Goal: Download file/media

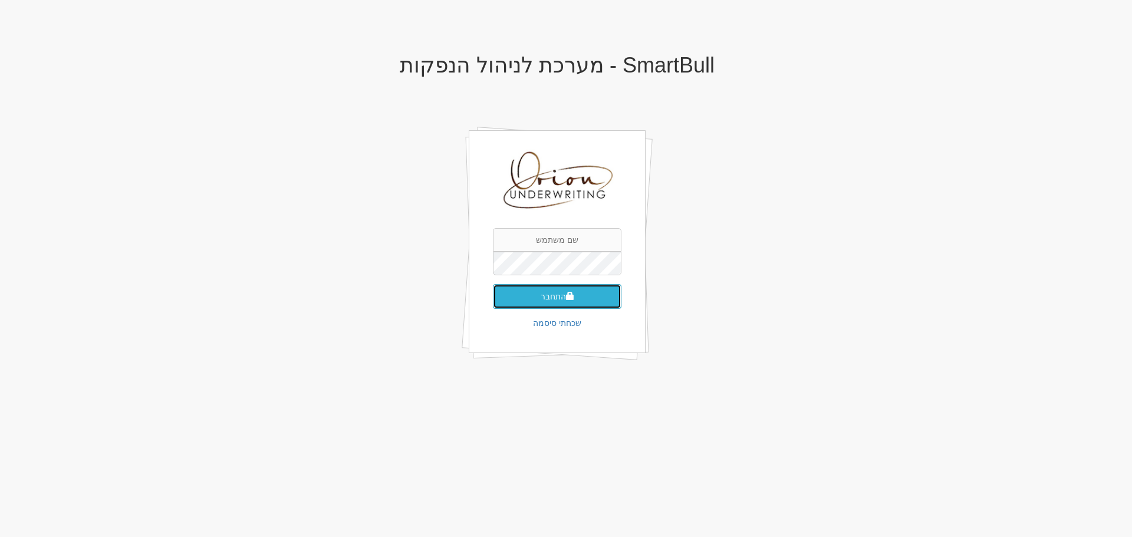
click at [572, 300] on span "submit" at bounding box center [570, 296] width 8 height 8
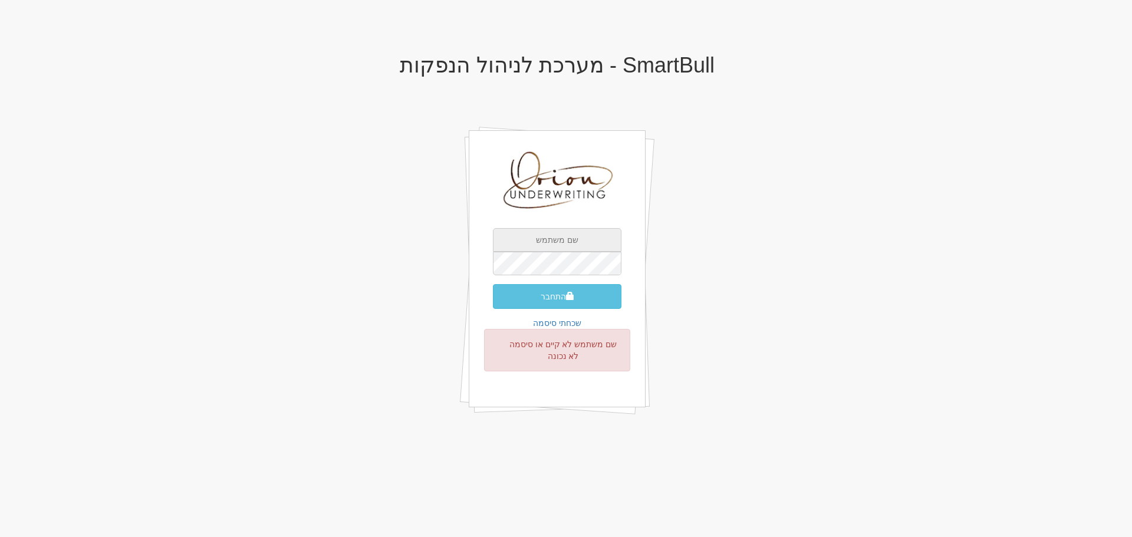
type input "[EMAIL_ADDRESS][DOMAIN_NAME]"
click at [605, 298] on button "התחבר" at bounding box center [557, 296] width 129 height 25
click at [578, 301] on button "התחבר" at bounding box center [557, 296] width 129 height 25
click at [533, 285] on button "התחבר" at bounding box center [557, 296] width 129 height 25
click at [572, 293] on span "submit" at bounding box center [570, 296] width 8 height 8
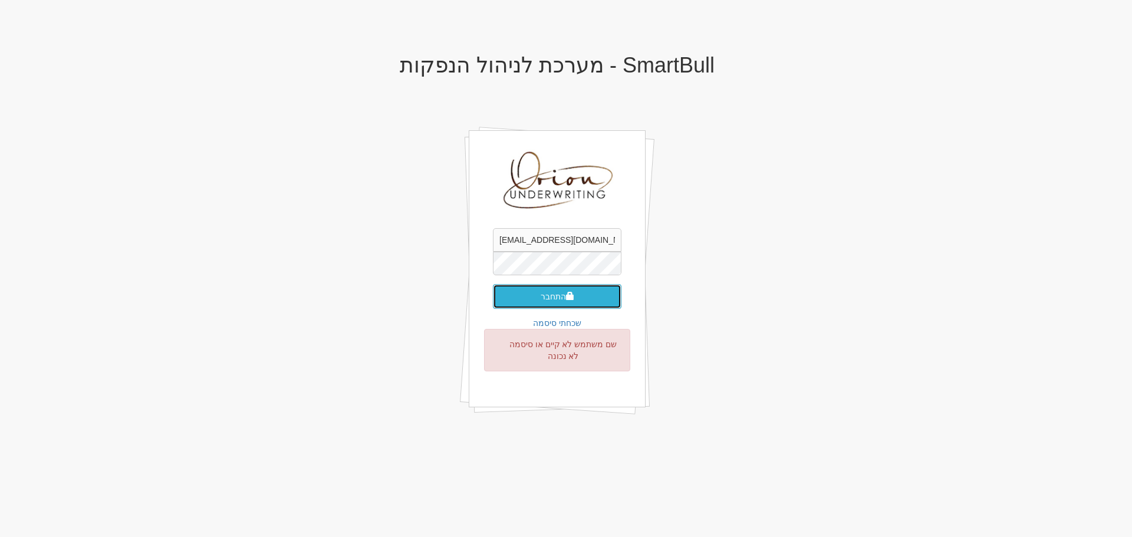
click at [555, 299] on button "התחבר" at bounding box center [557, 296] width 129 height 25
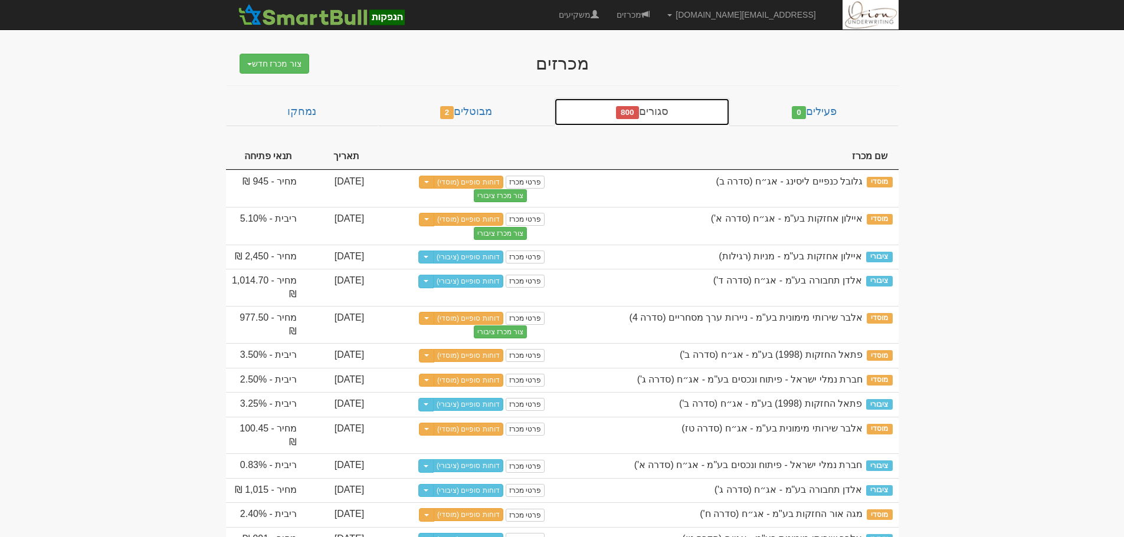
click at [675, 112] on link "סגורים 800" at bounding box center [642, 112] width 176 height 28
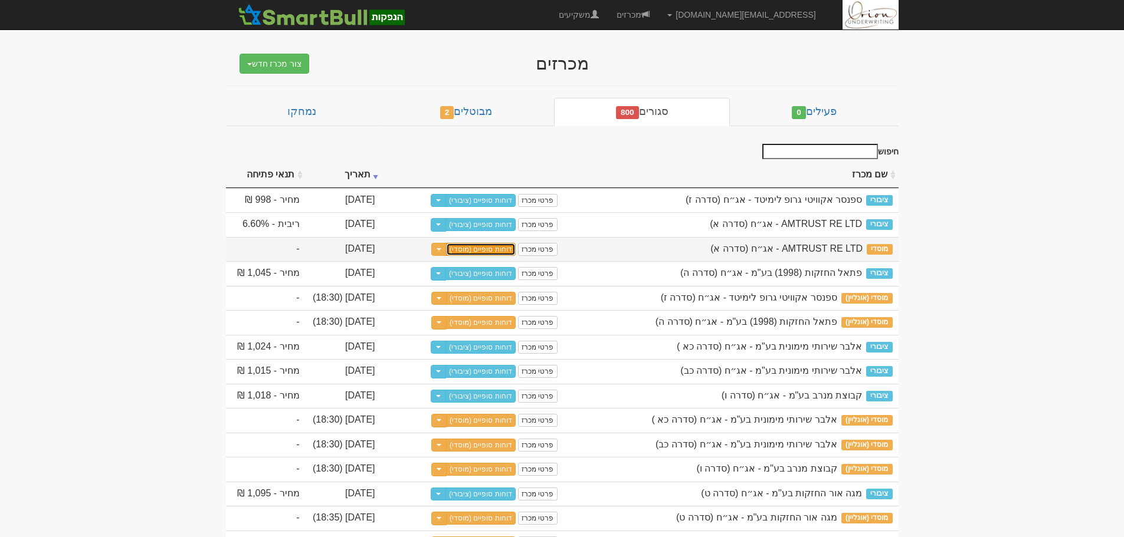
click at [480, 247] on link "דוחות סופיים (מוסדי)" at bounding box center [481, 249] width 70 height 13
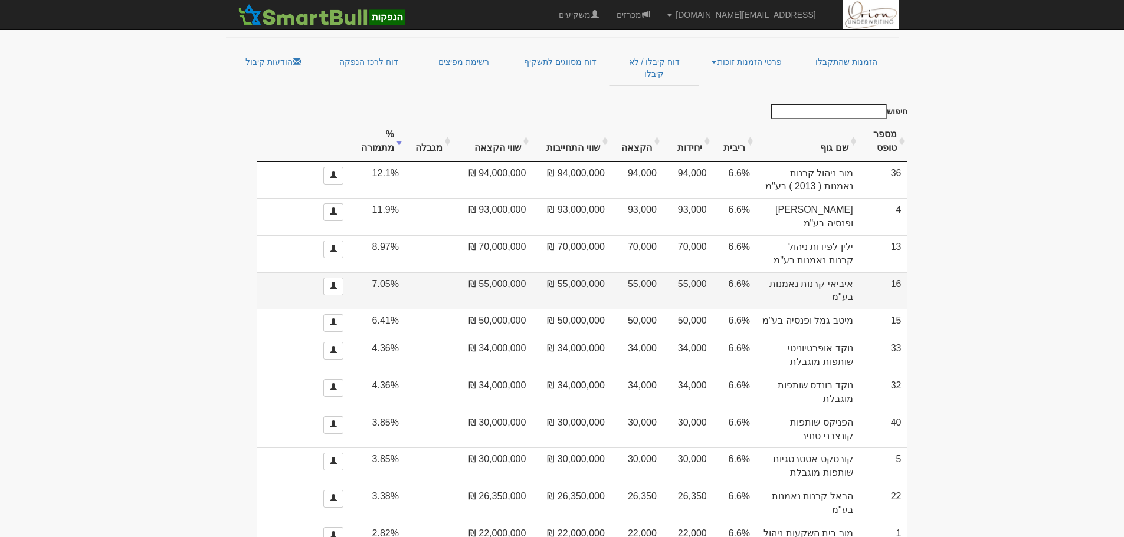
scroll to position [118, 0]
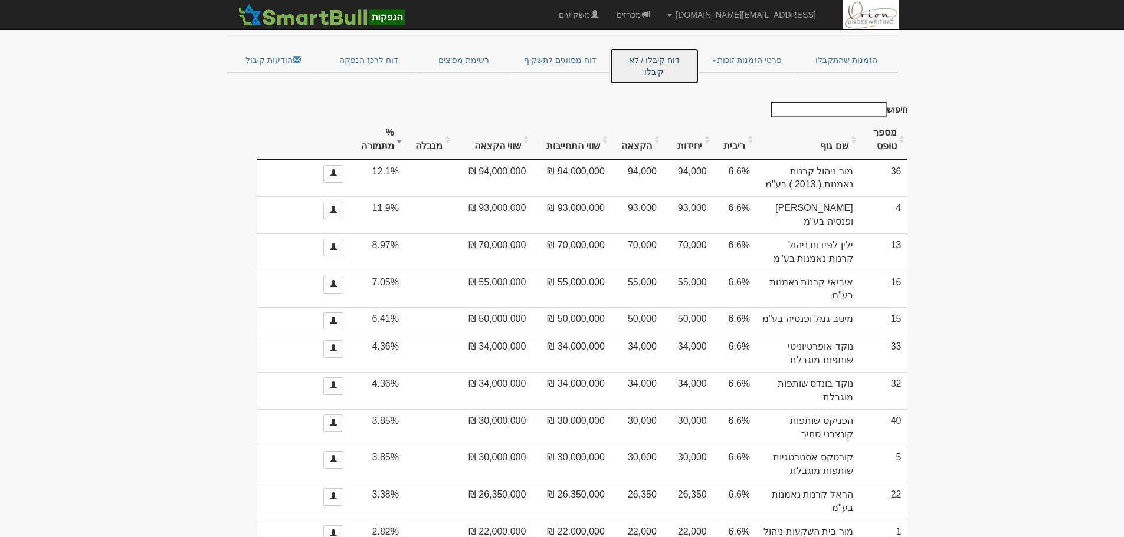
click at [635, 48] on link "דוח קיבלו / לא קיבלו" at bounding box center [653, 66] width 89 height 37
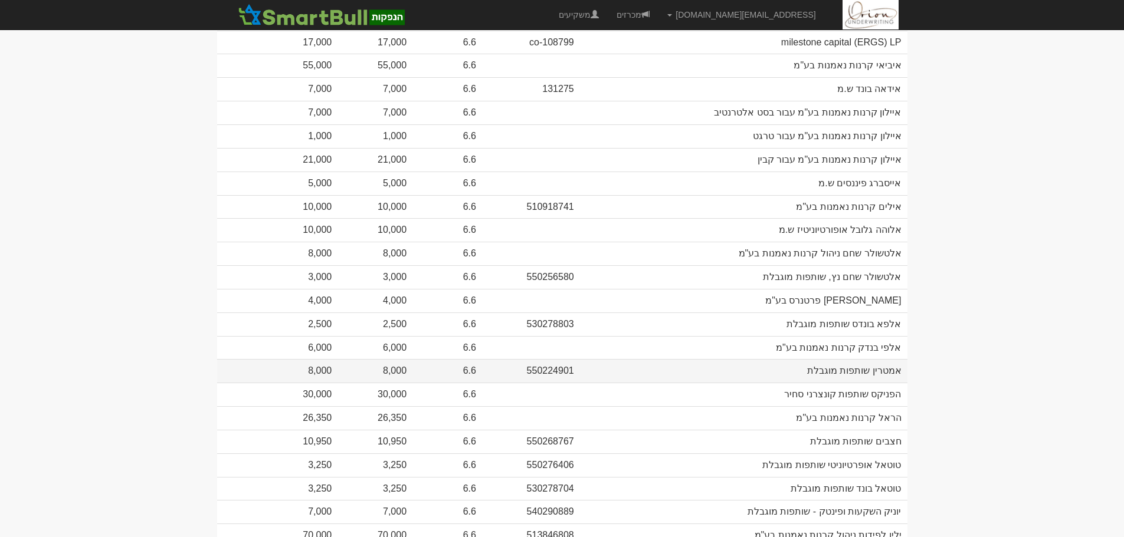
scroll to position [422, 0]
